Goal: Task Accomplishment & Management: Use online tool/utility

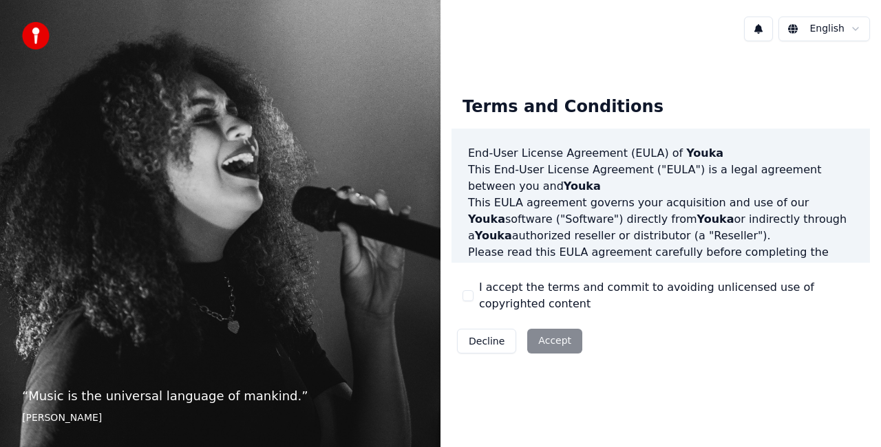
click at [465, 292] on button "I accept the terms and commit to avoiding unlicensed use of copyrighted content" at bounding box center [467, 295] width 11 height 11
click at [568, 345] on button "Accept" at bounding box center [554, 341] width 55 height 25
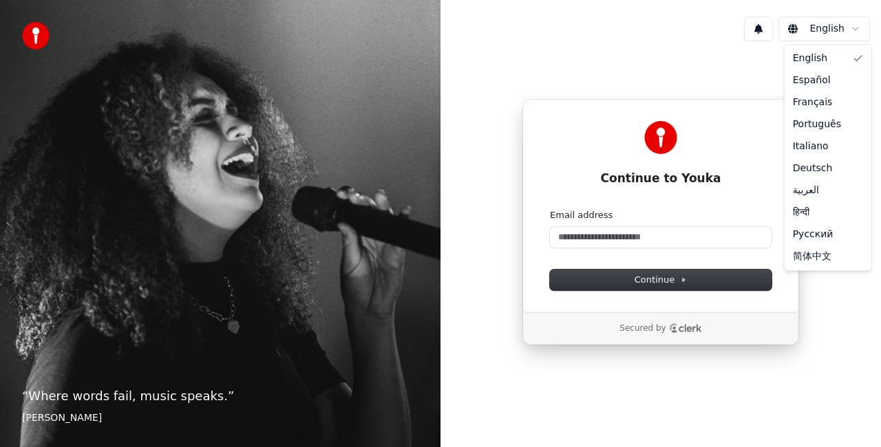
click at [798, 36] on html "“ Where words fail, music speaks. ” Hans Christian Andersen English Continue to…" at bounding box center [440, 223] width 881 height 447
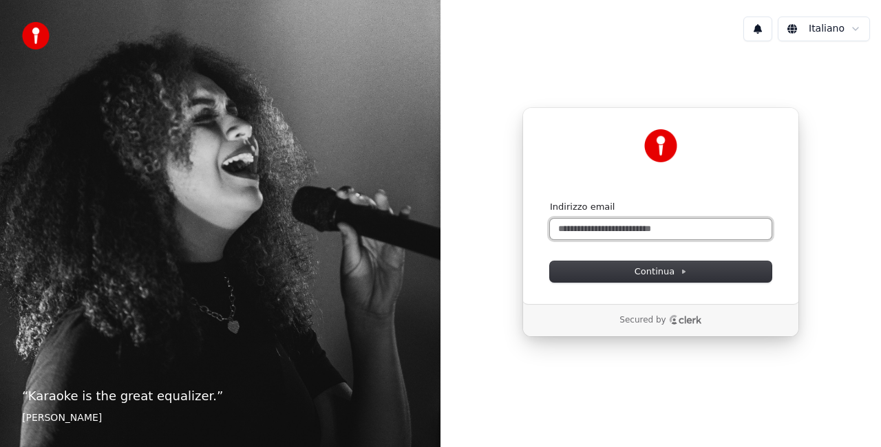
click at [680, 227] on input "Indirizzo email" at bounding box center [661, 229] width 222 height 21
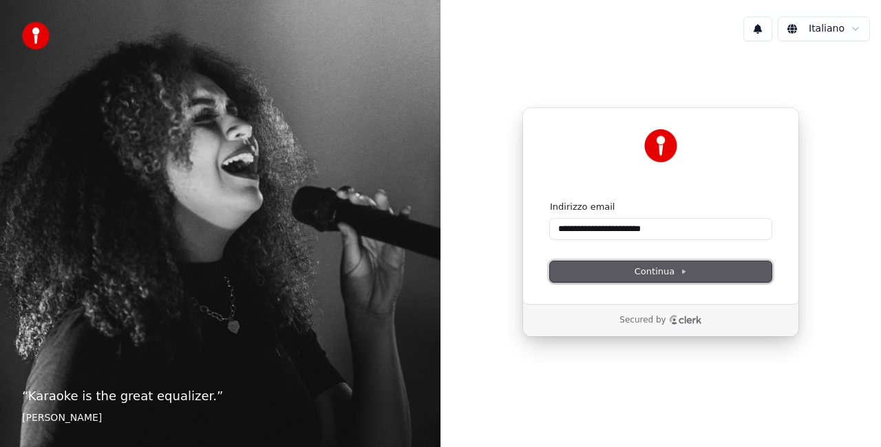
click at [683, 272] on icon at bounding box center [684, 271] width 3 height 3
type input "**********"
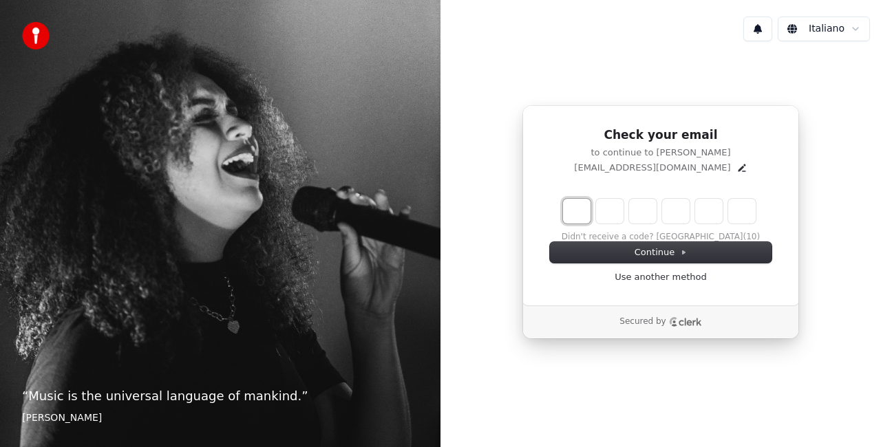
type input "*"
type input "**"
type input "*"
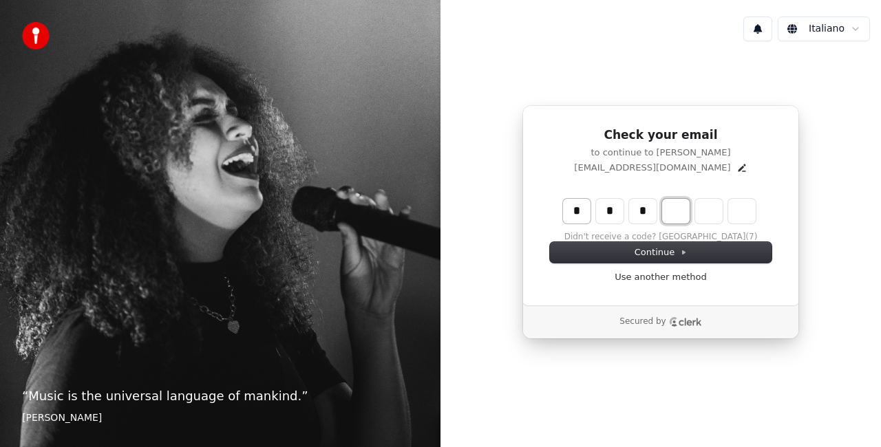
type input "***"
type input "*"
type input "****"
type input "*"
type input "******"
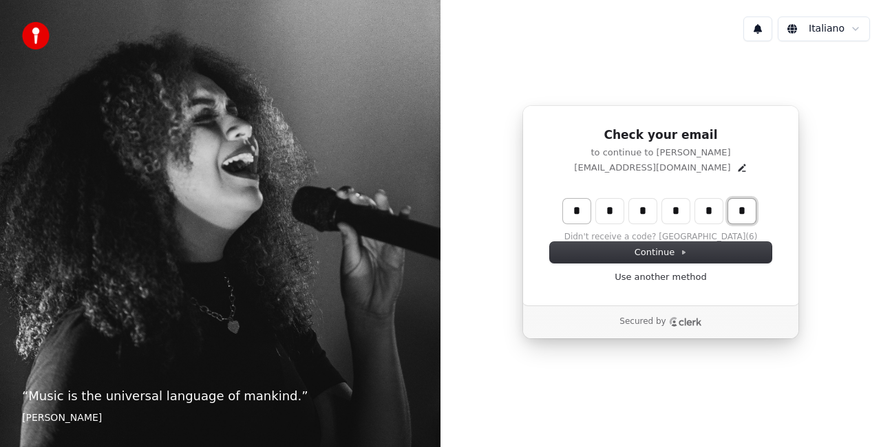
type input "*"
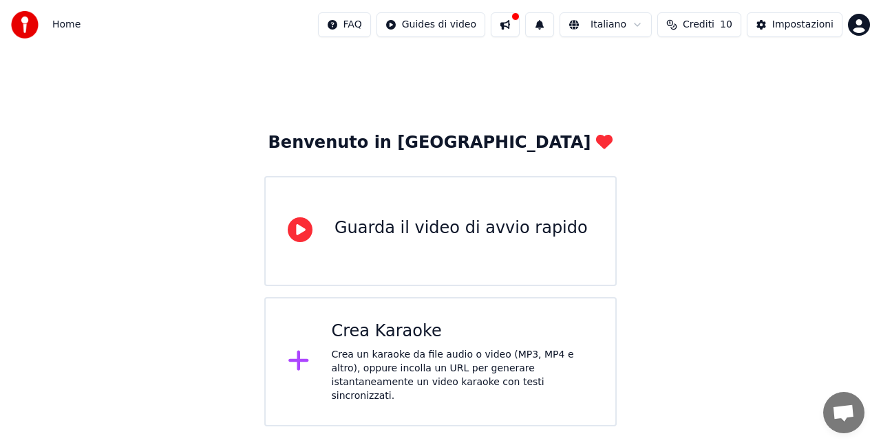
click at [544, 352] on div "Crea un karaoke da file audio o video (MP3, MP4 e altro), oppure incolla un URL…" at bounding box center [463, 375] width 262 height 55
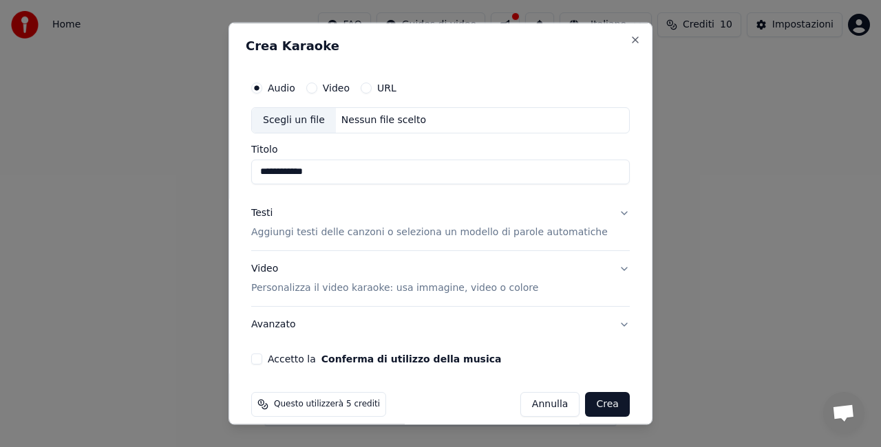
type input "**********"
click at [343, 87] on label "Video" at bounding box center [336, 88] width 27 height 10
click at [317, 87] on button "Video" at bounding box center [311, 88] width 11 height 11
click at [295, 87] on label "Audio" at bounding box center [282, 88] width 28 height 10
click at [262, 87] on button "Audio" at bounding box center [256, 88] width 11 height 11
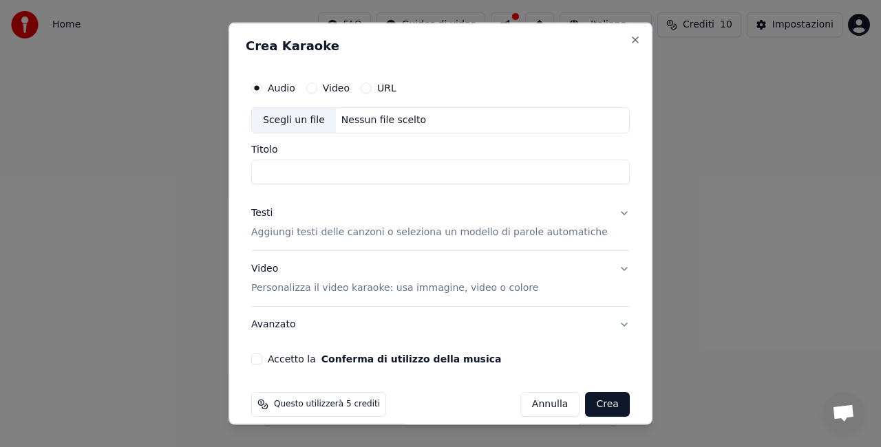
click at [325, 120] on div "Scegli un file" at bounding box center [294, 120] width 84 height 25
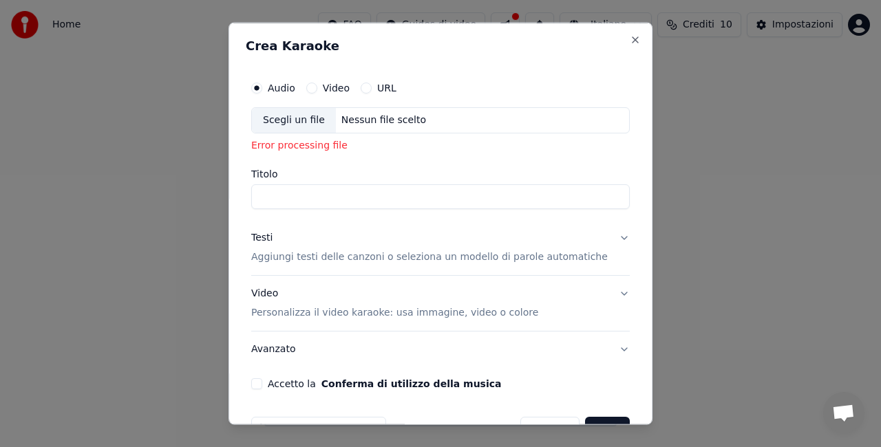
click at [344, 92] on label "Video" at bounding box center [336, 88] width 27 height 10
click at [317, 92] on button "Video" at bounding box center [311, 88] width 11 height 11
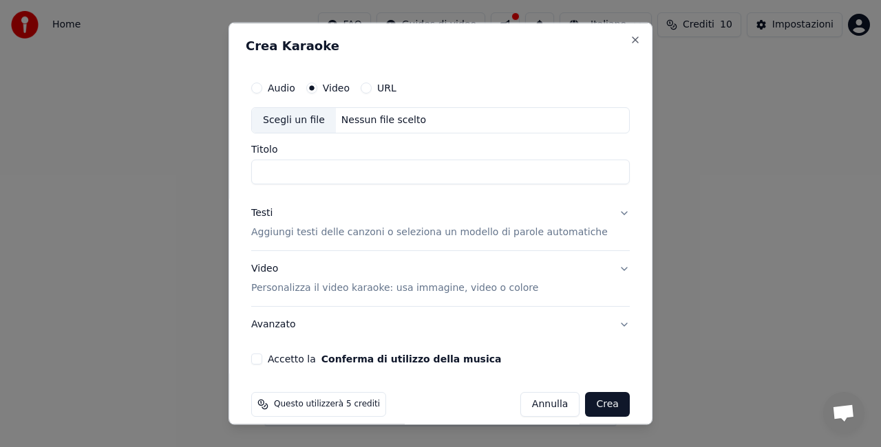
click at [312, 123] on div "Scegli un file" at bounding box center [294, 120] width 84 height 25
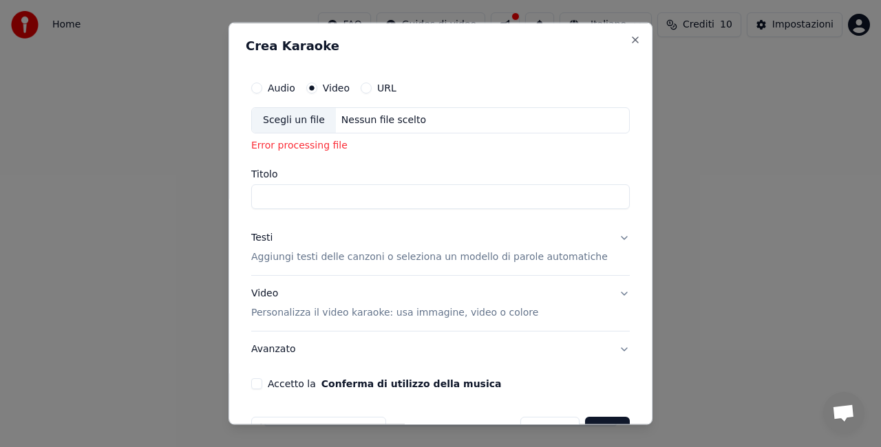
click at [330, 122] on div "Scegli un file" at bounding box center [294, 120] width 84 height 25
click at [288, 95] on div "Audio Video URL" at bounding box center [440, 88] width 379 height 28
click at [630, 36] on button "Close" at bounding box center [635, 39] width 11 height 11
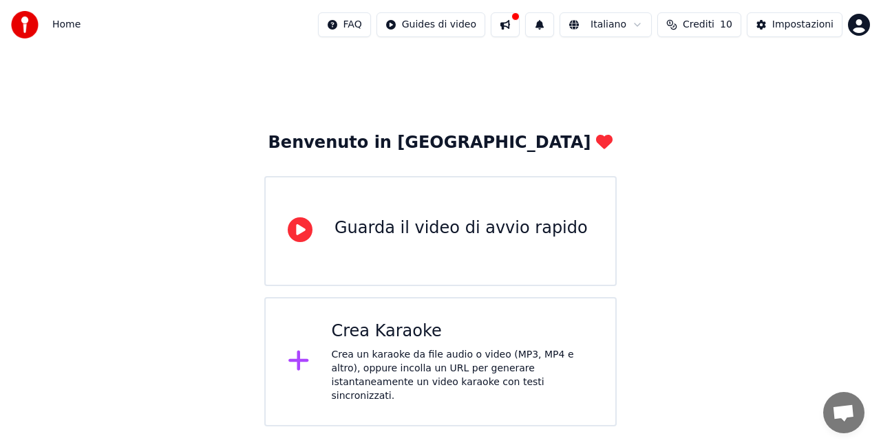
click at [451, 366] on div "Crea un karaoke da file audio o video (MP3, MP4 e altro), oppure incolla un URL…" at bounding box center [463, 375] width 262 height 55
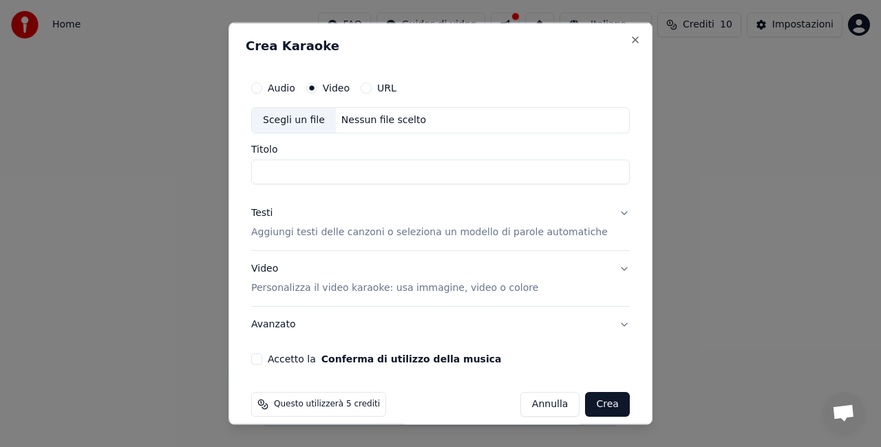
click at [312, 126] on div "Scegli un file" at bounding box center [294, 120] width 84 height 25
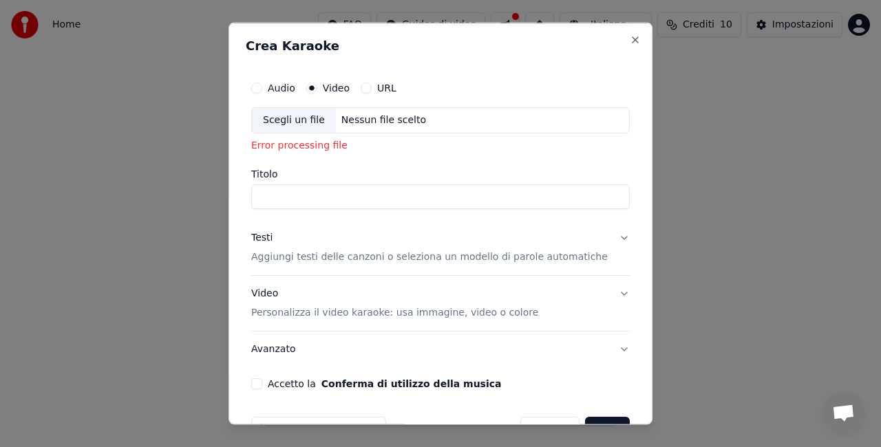
click at [281, 88] on label "Audio" at bounding box center [282, 88] width 28 height 10
click at [262, 88] on button "Audio" at bounding box center [256, 88] width 11 height 11
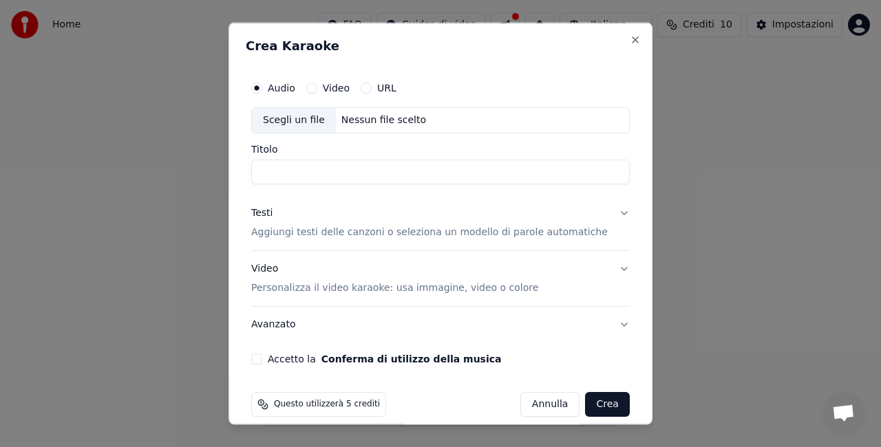
click at [310, 121] on div "Scegli un file" at bounding box center [294, 120] width 84 height 25
click at [372, 89] on button "URL" at bounding box center [366, 88] width 11 height 11
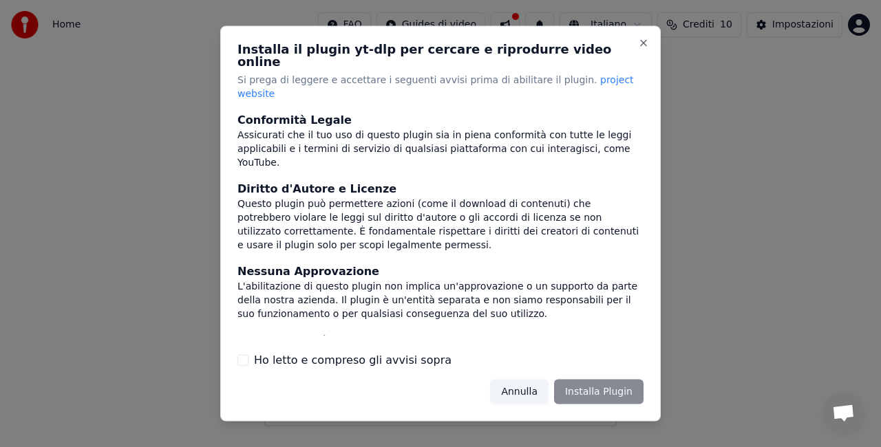
scroll to position [150, 0]
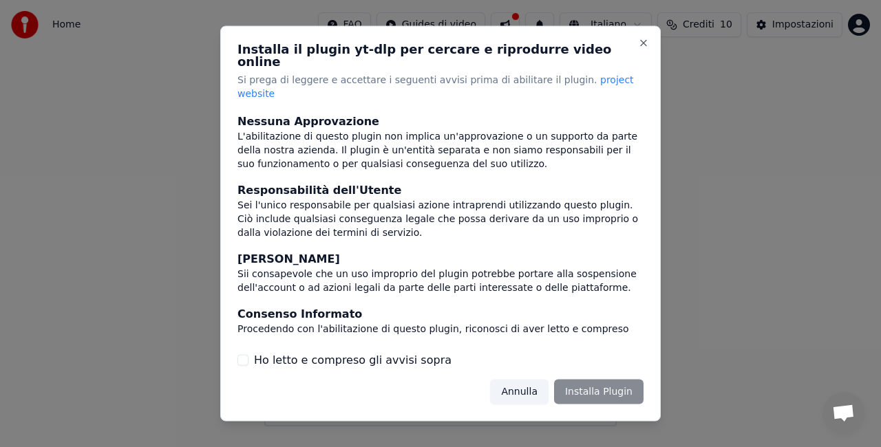
click at [402, 353] on label "Ho letto e compreso gli avvisi sopra" at bounding box center [353, 360] width 198 height 17
click at [248, 354] on button "Ho letto e compreso gli avvisi sopra" at bounding box center [242, 359] width 11 height 11
click at [649, 57] on div "Installa il plugin yt-dlp per cercare e riprodurre video online Si prega di leg…" at bounding box center [440, 224] width 440 height 396
click at [648, 49] on button "Close" at bounding box center [643, 43] width 11 height 11
click at [643, 50] on div "Installa il plugin yt-dlp per cercare e riprodurre video online Si prega di leg…" at bounding box center [440, 224] width 440 height 396
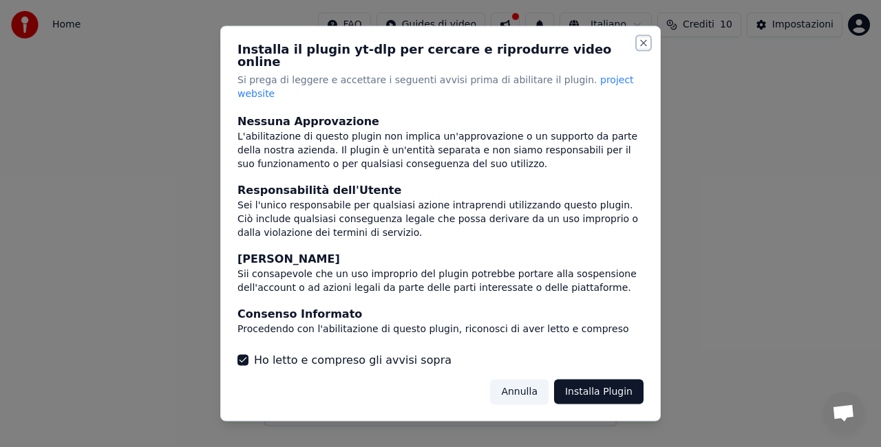
click at [644, 49] on button "Close" at bounding box center [643, 43] width 11 height 11
click at [535, 379] on button "Annulla" at bounding box center [519, 391] width 58 height 25
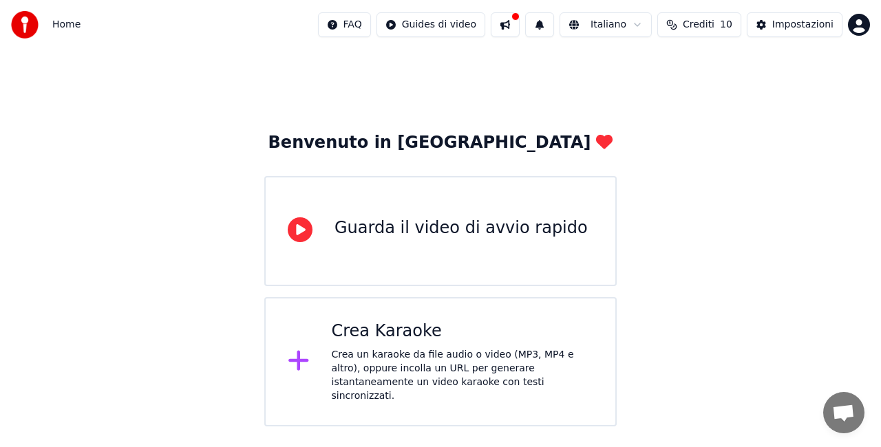
click at [483, 325] on div "Crea Karaoke" at bounding box center [463, 332] width 262 height 22
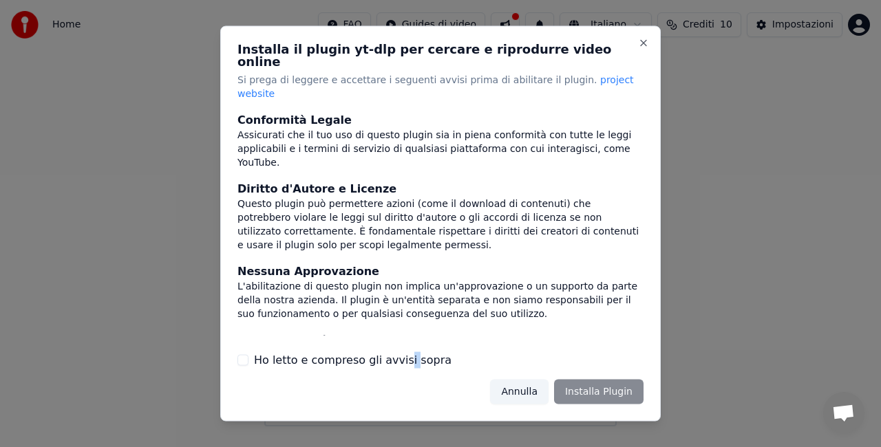
drag, startPoint x: 395, startPoint y: 350, endPoint x: 402, endPoint y: 340, distance: 11.8
click at [402, 352] on label "Ho letto e compreso gli avvisi sopra" at bounding box center [353, 360] width 198 height 17
click at [248, 354] on button "Ho letto e compreso gli avvisi sopra" at bounding box center [242, 359] width 11 height 11
click at [582, 379] on button "Installa Plugin" at bounding box center [598, 391] width 89 height 25
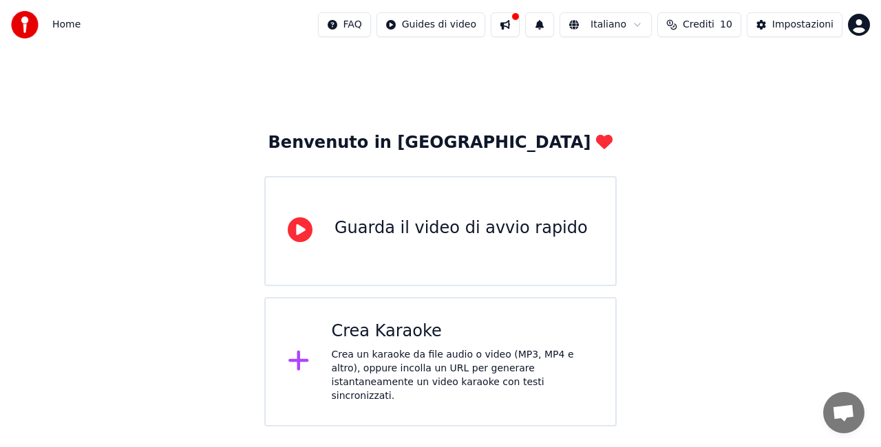
click at [443, 372] on div "Crea un karaoke da file audio o video (MP3, MP4 e altro), oppure incolla un URL…" at bounding box center [463, 375] width 262 height 55
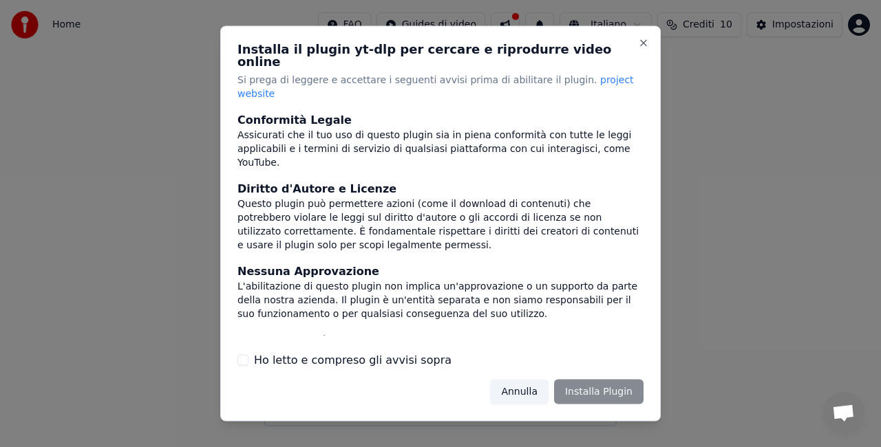
click at [387, 354] on label "Ho letto e compreso gli avvisi sopra" at bounding box center [353, 360] width 198 height 17
click at [248, 354] on button "Ho letto e compreso gli avvisi sopra" at bounding box center [242, 359] width 11 height 11
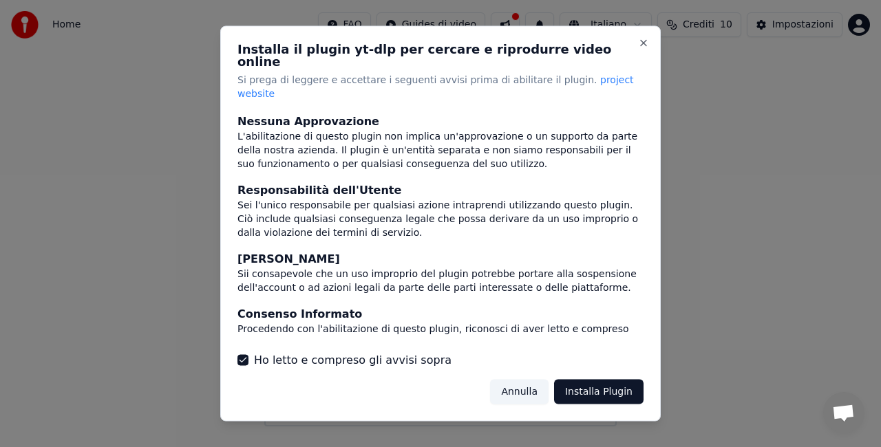
click at [610, 387] on button "Installa Plugin" at bounding box center [598, 391] width 89 height 25
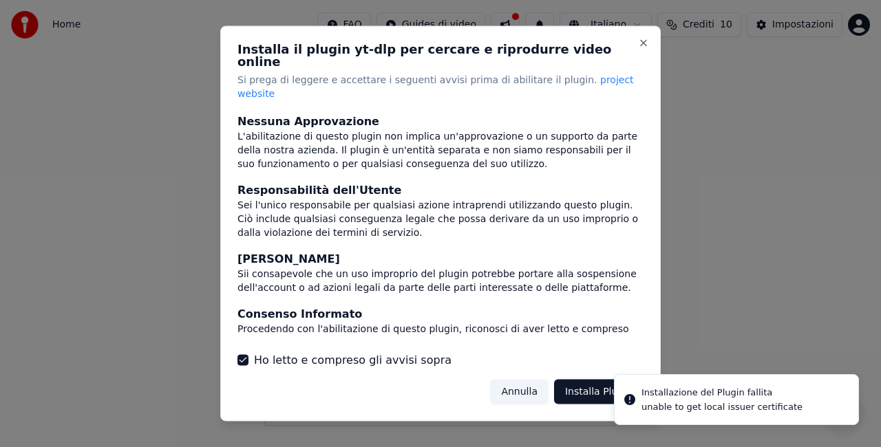
click at [660, 396] on div "Installa il plugin yt-dlp per cercare e riprodurre video online Si prega di leg…" at bounding box center [440, 224] width 440 height 396
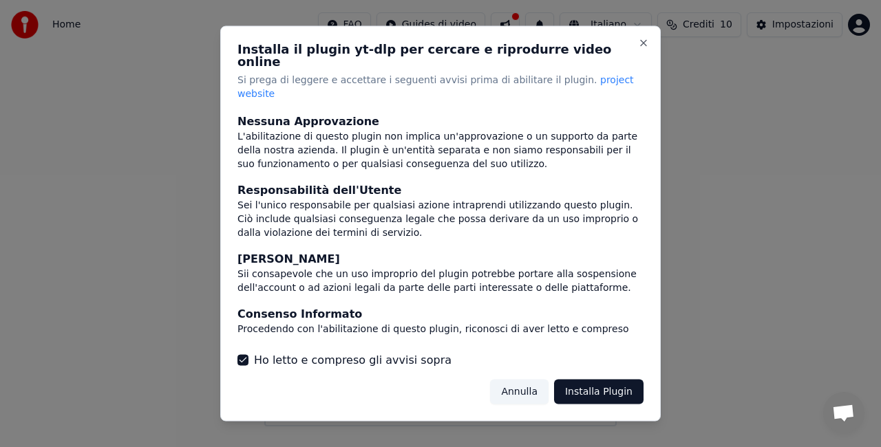
click at [585, 87] on span "project website" at bounding box center [435, 86] width 396 height 25
click at [599, 384] on button "Installa Plugin" at bounding box center [598, 391] width 89 height 25
click at [648, 49] on button "Close" at bounding box center [643, 43] width 11 height 11
click at [646, 49] on button "Close" at bounding box center [643, 43] width 11 height 11
click at [520, 388] on button "Annulla" at bounding box center [519, 391] width 58 height 25
